Goal: Transaction & Acquisition: Obtain resource

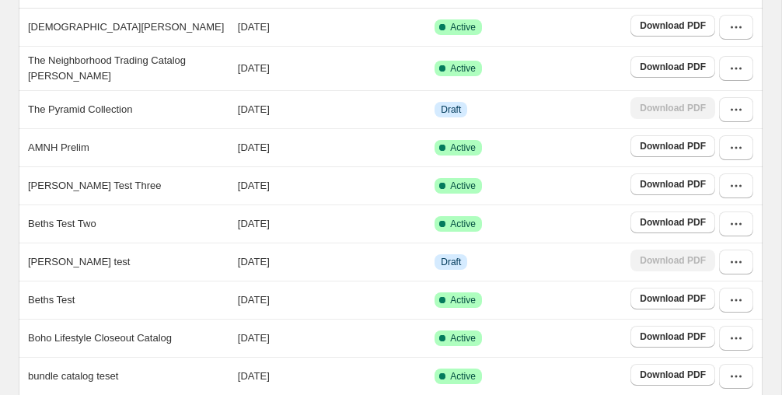
scroll to position [165, 0]
click at [736, 66] on icon "button" at bounding box center [736, 69] width 16 height 16
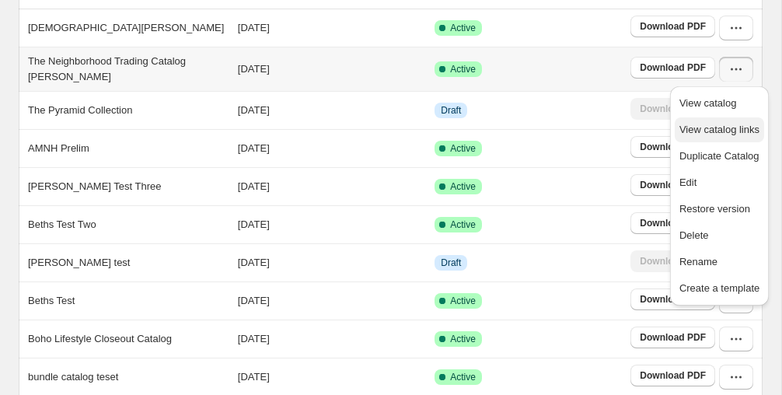
click at [720, 131] on span "View catalog links" at bounding box center [719, 130] width 80 height 12
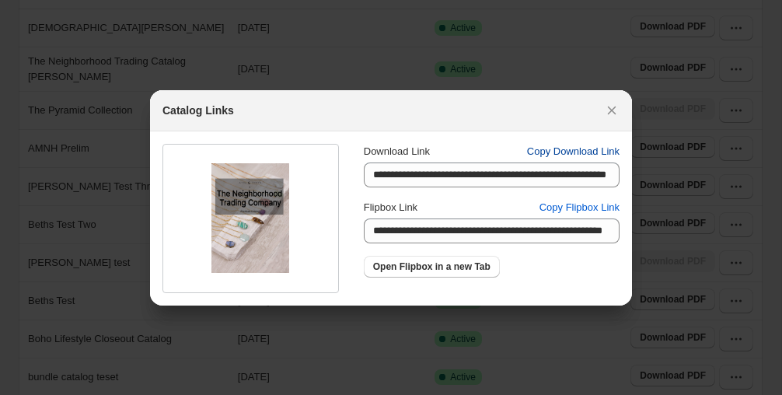
click at [552, 147] on span "Copy Download Link" at bounding box center [573, 152] width 92 height 16
click at [570, 148] on span "Copy Download Link" at bounding box center [573, 152] width 92 height 16
click at [609, 110] on icon ":rv:" at bounding box center [612, 111] width 16 height 16
